Goal: Navigation & Orientation: Find specific page/section

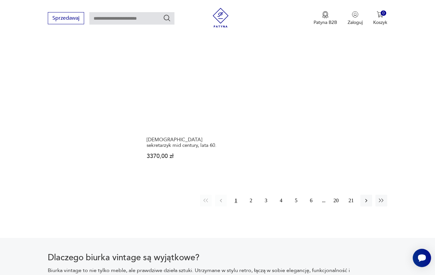
scroll to position [945, 0]
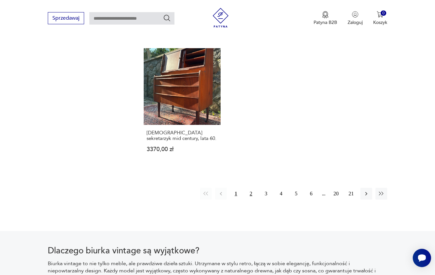
click at [252, 197] on button "2" at bounding box center [251, 194] width 12 height 12
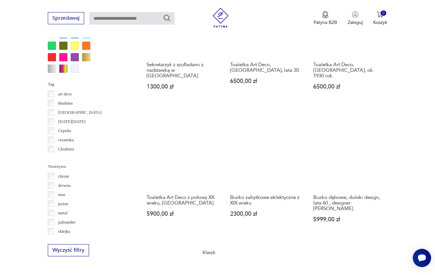
scroll to position [595, 0]
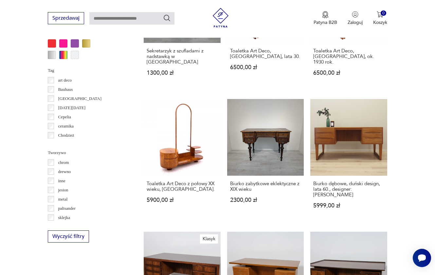
scroll to position [174, 0]
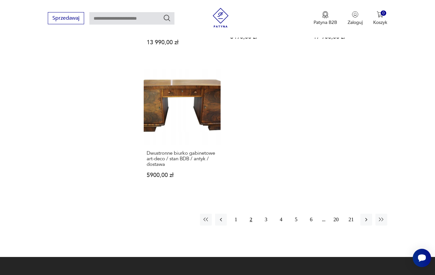
scroll to position [898, 0]
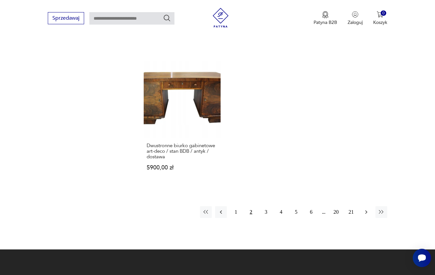
click at [367, 215] on icon "button" at bounding box center [366, 212] width 7 height 7
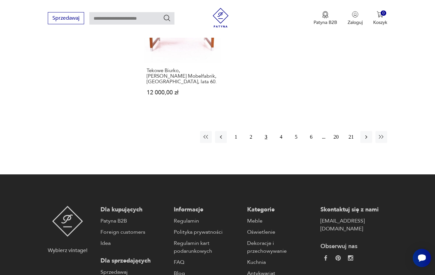
scroll to position [975, 0]
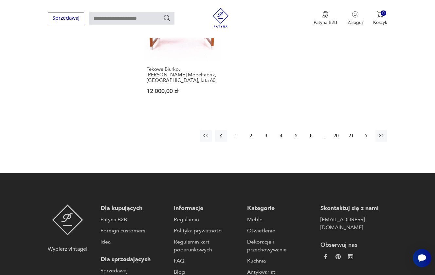
click at [365, 139] on icon "button" at bounding box center [366, 135] width 7 height 7
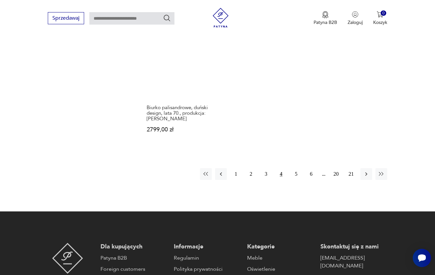
scroll to position [942, 0]
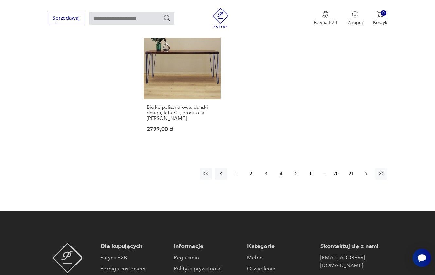
click at [370, 180] on button "button" at bounding box center [367, 174] width 12 height 12
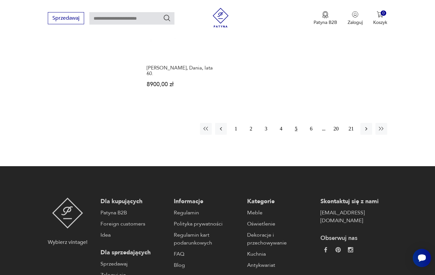
scroll to position [989, 0]
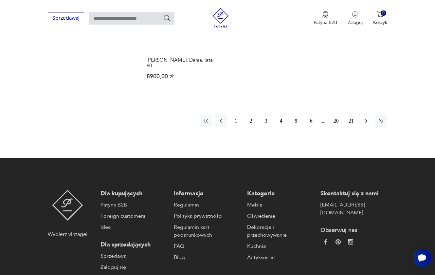
click at [369, 124] on icon "button" at bounding box center [366, 121] width 7 height 7
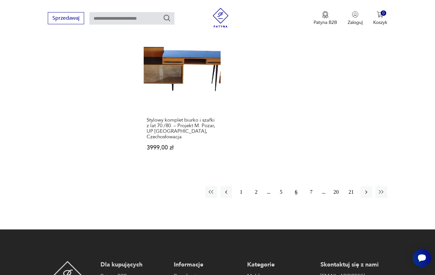
scroll to position [953, 0]
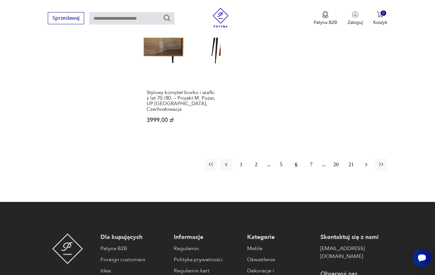
click at [365, 168] on icon "button" at bounding box center [366, 164] width 7 height 7
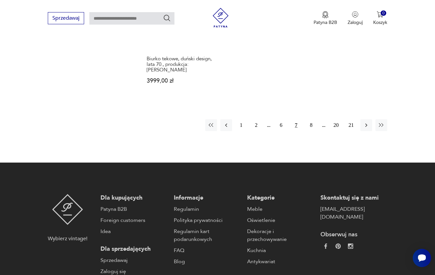
scroll to position [1016, 0]
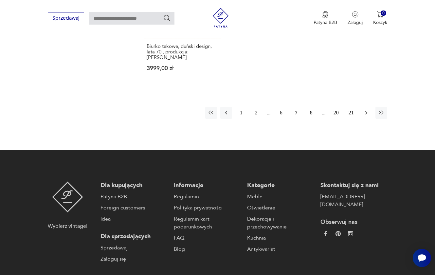
click at [367, 116] on icon "button" at bounding box center [366, 112] width 7 height 7
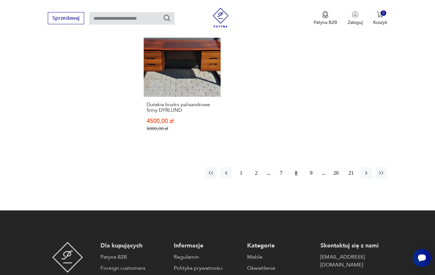
scroll to position [969, 0]
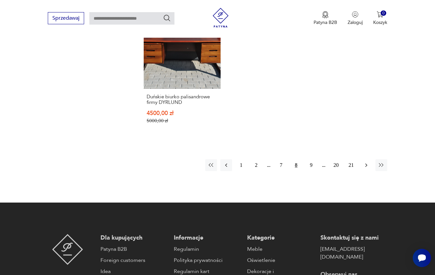
click at [369, 168] on icon "button" at bounding box center [366, 165] width 7 height 7
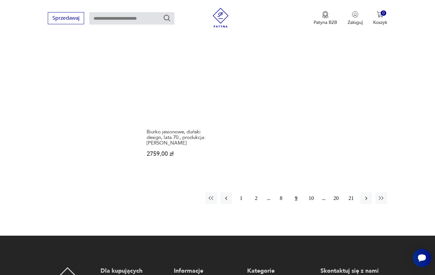
scroll to position [924, 0]
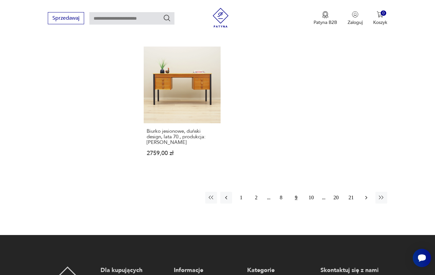
click at [369, 203] on button "button" at bounding box center [367, 198] width 12 height 12
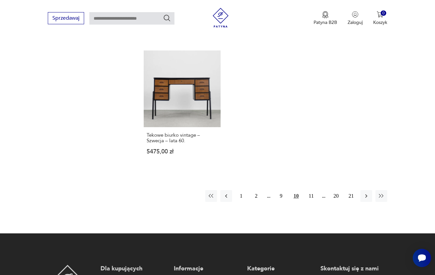
scroll to position [926, 0]
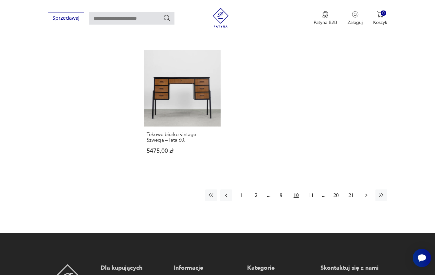
click at [365, 199] on icon "button" at bounding box center [366, 195] width 7 height 7
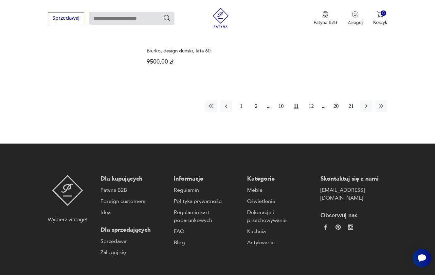
scroll to position [1001, 0]
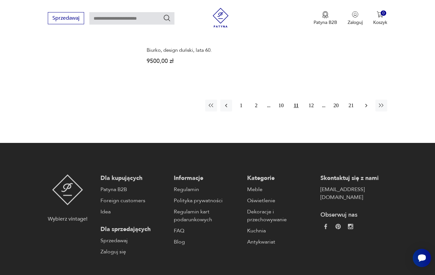
click at [369, 109] on icon "button" at bounding box center [366, 105] width 7 height 7
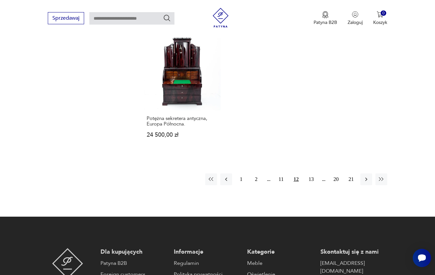
scroll to position [953, 0]
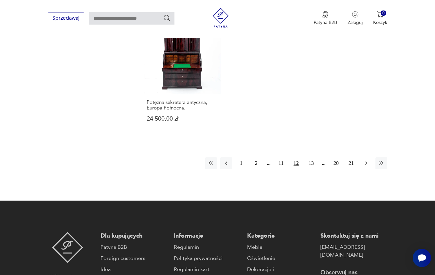
click at [365, 169] on button "button" at bounding box center [367, 163] width 12 height 12
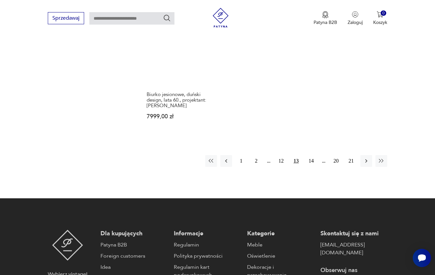
scroll to position [966, 0]
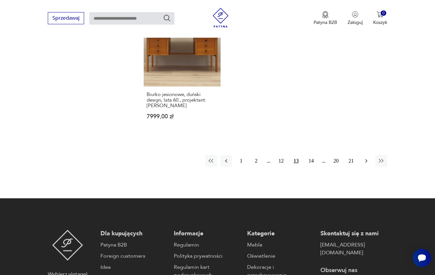
click at [366, 164] on icon "button" at bounding box center [366, 161] width 7 height 7
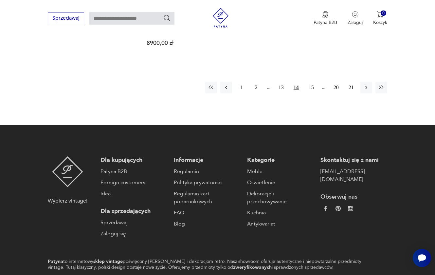
scroll to position [1028, 0]
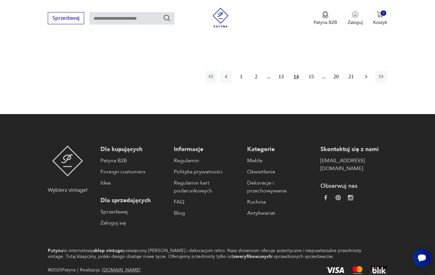
click at [365, 80] on icon "button" at bounding box center [366, 76] width 7 height 7
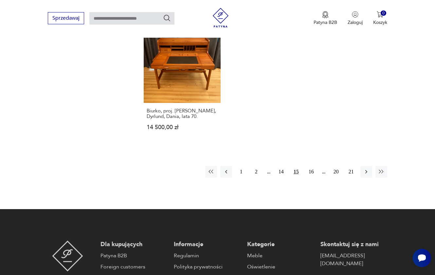
scroll to position [976, 0]
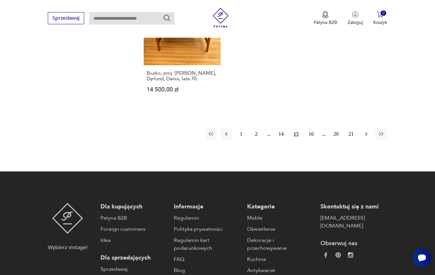
click at [368, 137] on icon "button" at bounding box center [366, 134] width 7 height 7
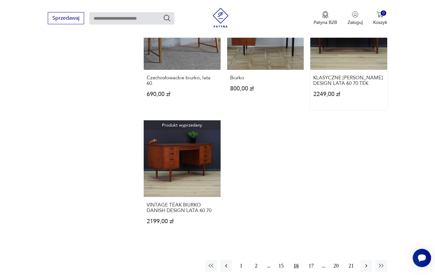
scroll to position [883, 0]
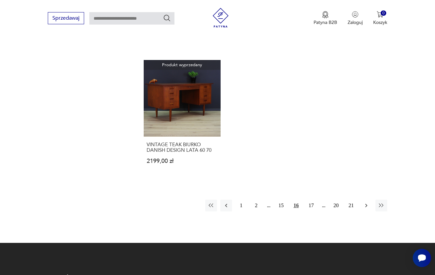
click at [370, 211] on button "button" at bounding box center [367, 206] width 12 height 12
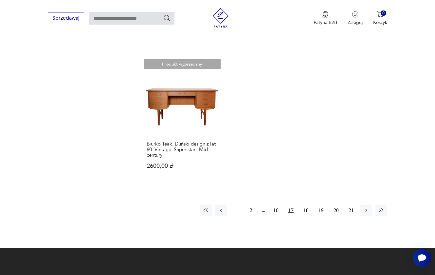
scroll to position [893, 0]
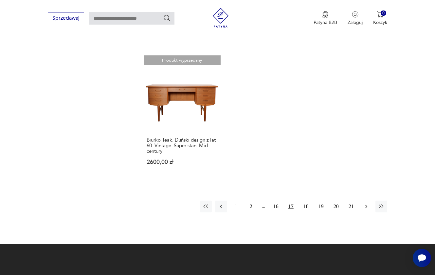
drag, startPoint x: 366, startPoint y: 227, endPoint x: 363, endPoint y: 222, distance: 5.4
click at [366, 210] on icon "button" at bounding box center [366, 206] width 7 height 7
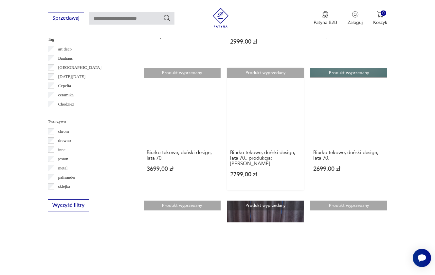
scroll to position [625, 0]
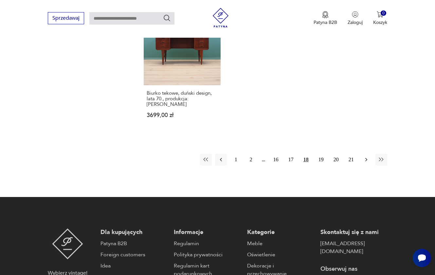
click at [364, 163] on icon "button" at bounding box center [366, 159] width 7 height 7
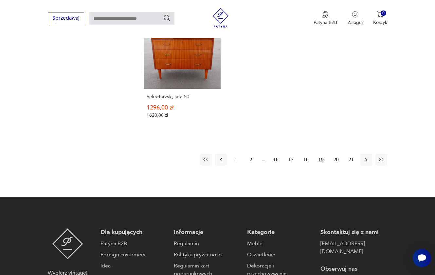
scroll to position [953, 0]
click at [365, 163] on icon "button" at bounding box center [366, 159] width 7 height 7
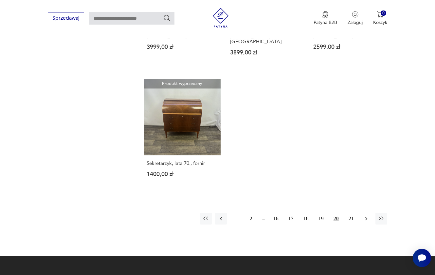
click at [367, 220] on icon "button" at bounding box center [367, 219] width 2 height 4
